Goal: Information Seeking & Learning: Learn about a topic

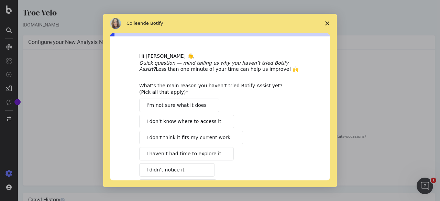
click at [328, 22] on icon "Fermer l'enquête" at bounding box center [328, 23] width 4 height 4
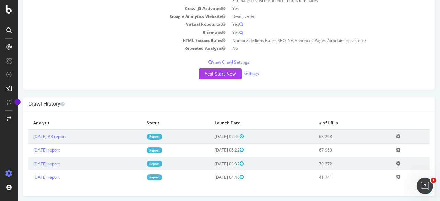
scroll to position [97, 0]
click at [66, 135] on link "[DATE] #3 report" at bounding box center [49, 136] width 33 height 6
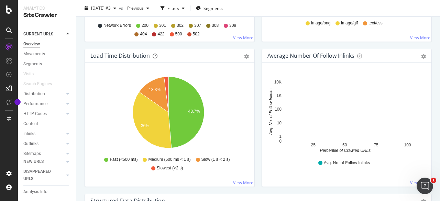
scroll to position [490, 0]
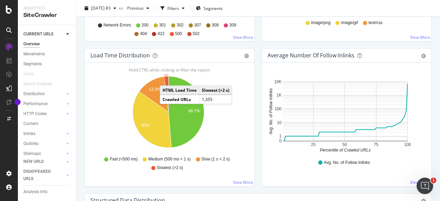
click at [167, 77] on icon "A chart." at bounding box center [166, 94] width 4 height 36
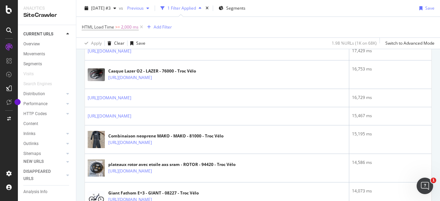
scroll to position [262, 0]
